Goal: Information Seeking & Learning: Learn about a topic

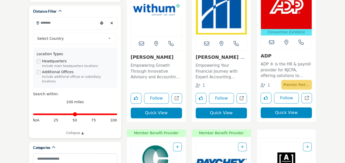
scroll to position [159, 0]
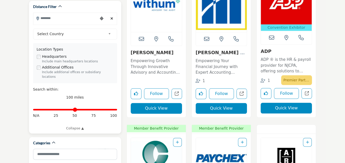
click at [110, 33] on b at bounding box center [110, 34] width 5 height 6
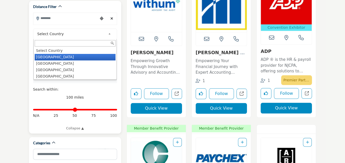
click at [70, 55] on li "United States" at bounding box center [75, 57] width 81 height 6
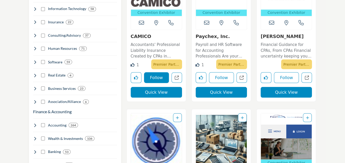
scroll to position [282, 0]
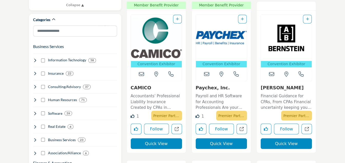
click at [141, 74] on icon at bounding box center [141, 74] width 5 height 5
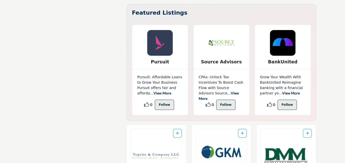
scroll to position [2376, 0]
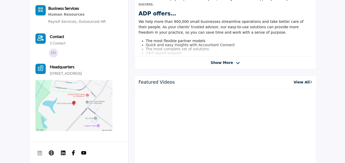
scroll to position [128, 0]
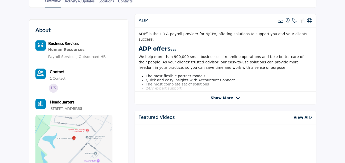
click at [224, 94] on div "ADP View email address of this listing View the location of this listing Call N…" at bounding box center [226, 59] width 182 height 91
click at [226, 96] on span "Show More" at bounding box center [222, 97] width 22 height 5
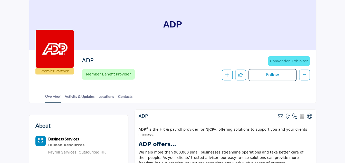
scroll to position [77, 0]
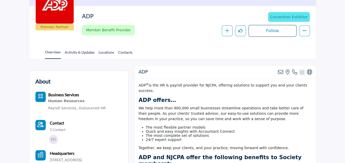
click at [171, 45] on div "Overview Activity & Updates Locations Contacts" at bounding box center [179, 51] width 274 height 16
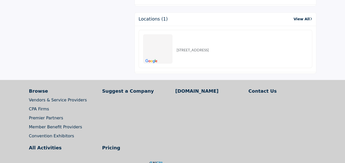
scroll to position [976, 0]
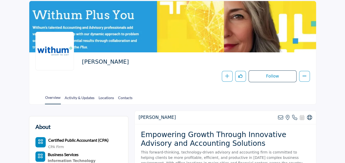
scroll to position [103, 0]
